Goal: Task Accomplishment & Management: Use online tool/utility

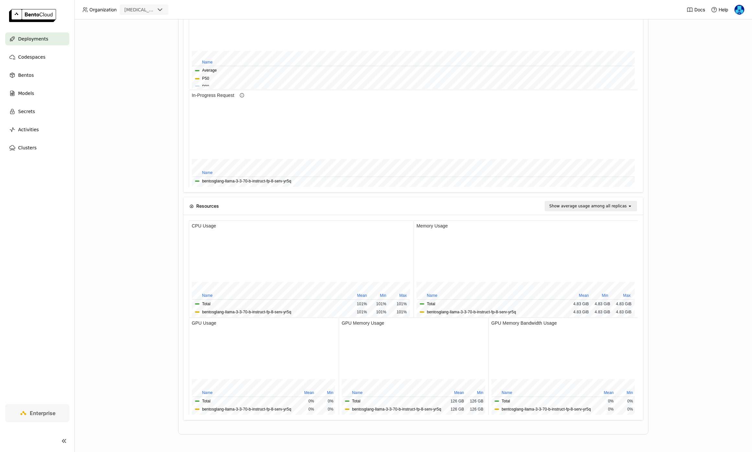
scroll to position [166, 0]
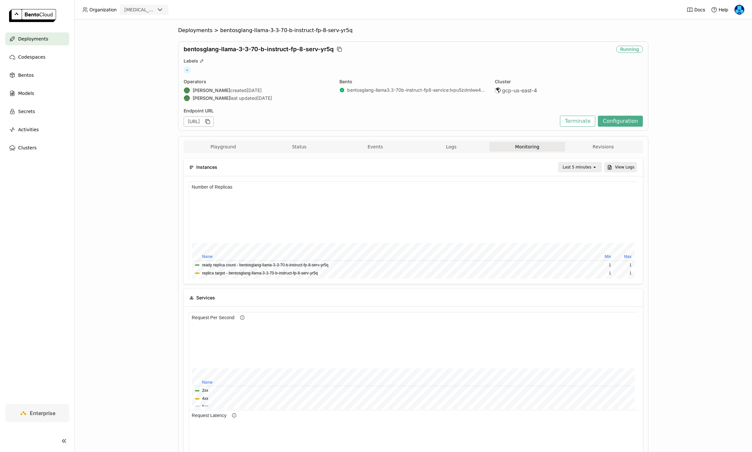
click at [118, 130] on div "Deployments > bentosglang-llama-3-3-70-b-instruct-fp-8-serv-yr5q bentosglang-ll…" at bounding box center [413, 235] width 678 height 432
click at [131, 142] on div "Deployments > bentosglang-llama-3-3-70-b-instruct-fp-8-serv-yr5q bentosglang-ll…" at bounding box center [413, 235] width 678 height 432
click at [197, 31] on span "Deployments" at bounding box center [195, 30] width 34 height 6
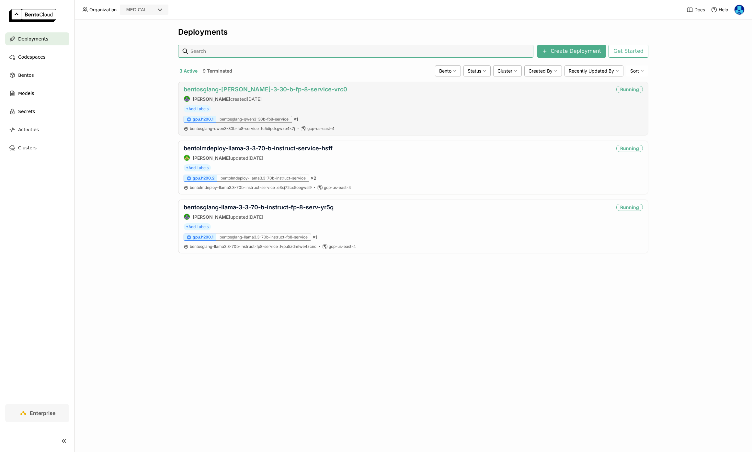
click at [247, 87] on link "bentosglang-[PERSON_NAME]-3-30-b-fp-8-service-vrc0" at bounding box center [266, 89] width 164 height 7
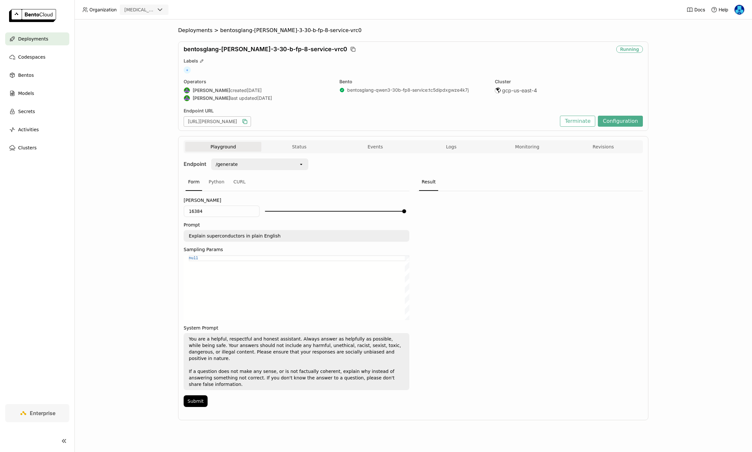
click at [248, 123] on icon "button" at bounding box center [245, 121] width 6 height 6
